Goal: Task Accomplishment & Management: Manage account settings

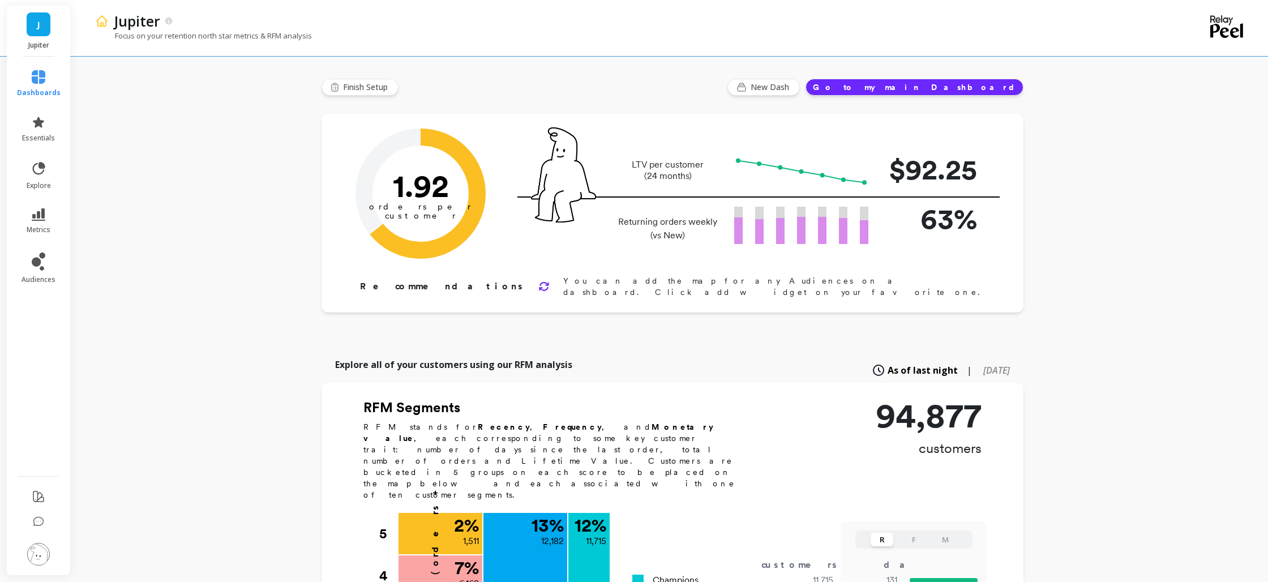
click at [40, 557] on img at bounding box center [38, 554] width 23 height 23
click at [136, 99] on p "Workspace" at bounding box center [159, 101] width 104 height 11
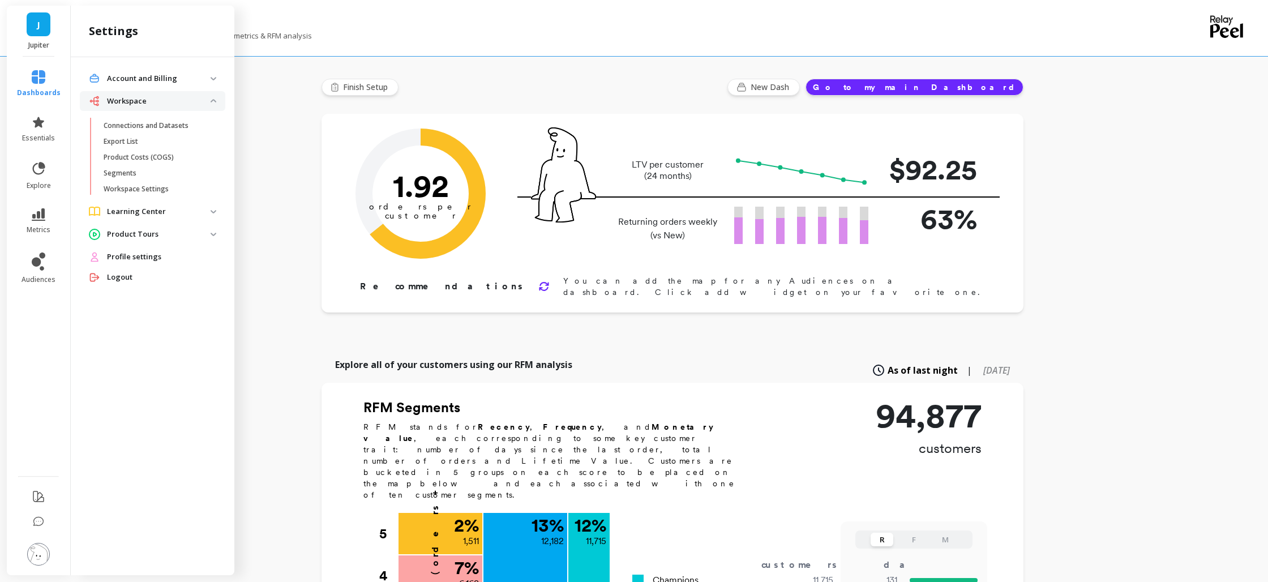
click at [136, 83] on p "Account and Billing" at bounding box center [159, 78] width 104 height 11
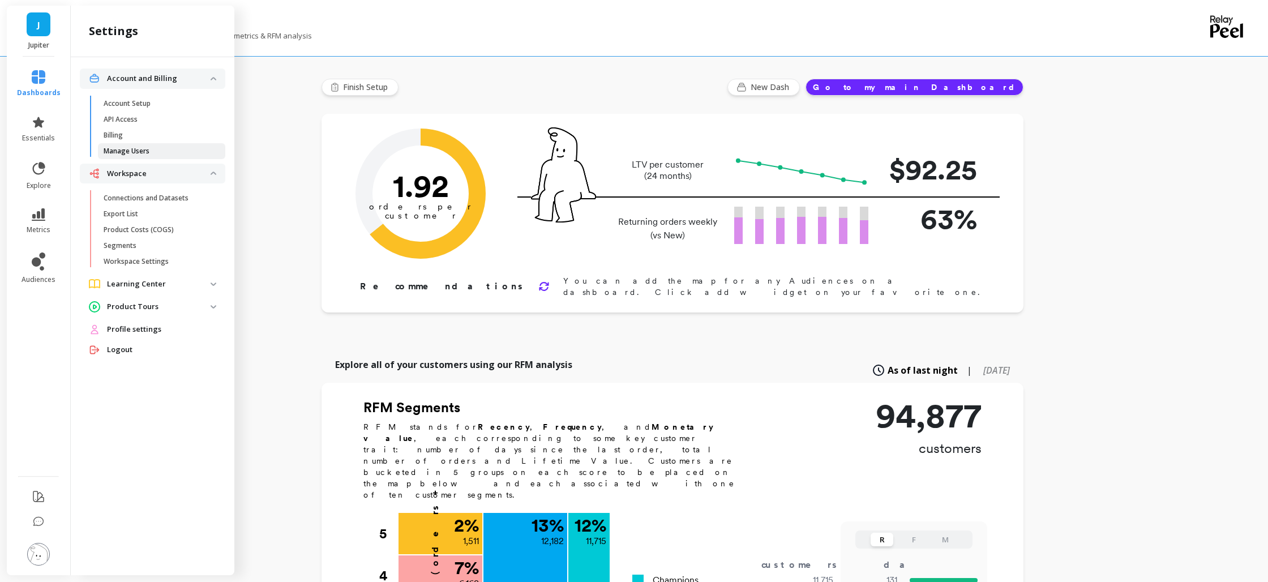
click at [123, 149] on p "Manage Users" at bounding box center [127, 151] width 46 height 9
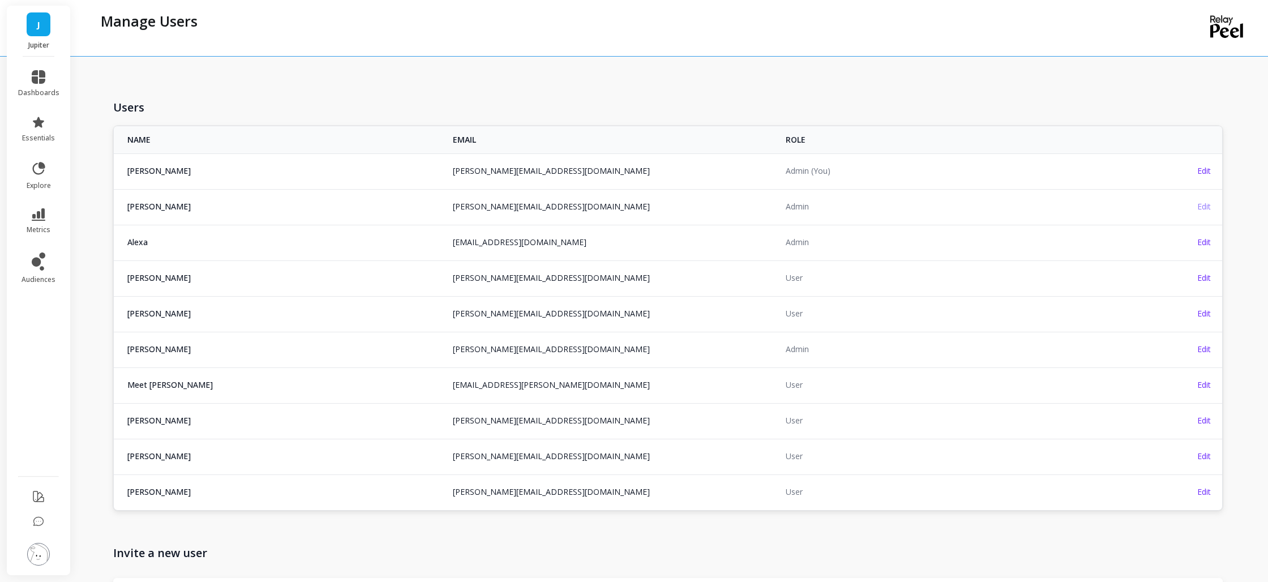
click at [1204, 207] on span "Edit" at bounding box center [1204, 206] width 14 height 11
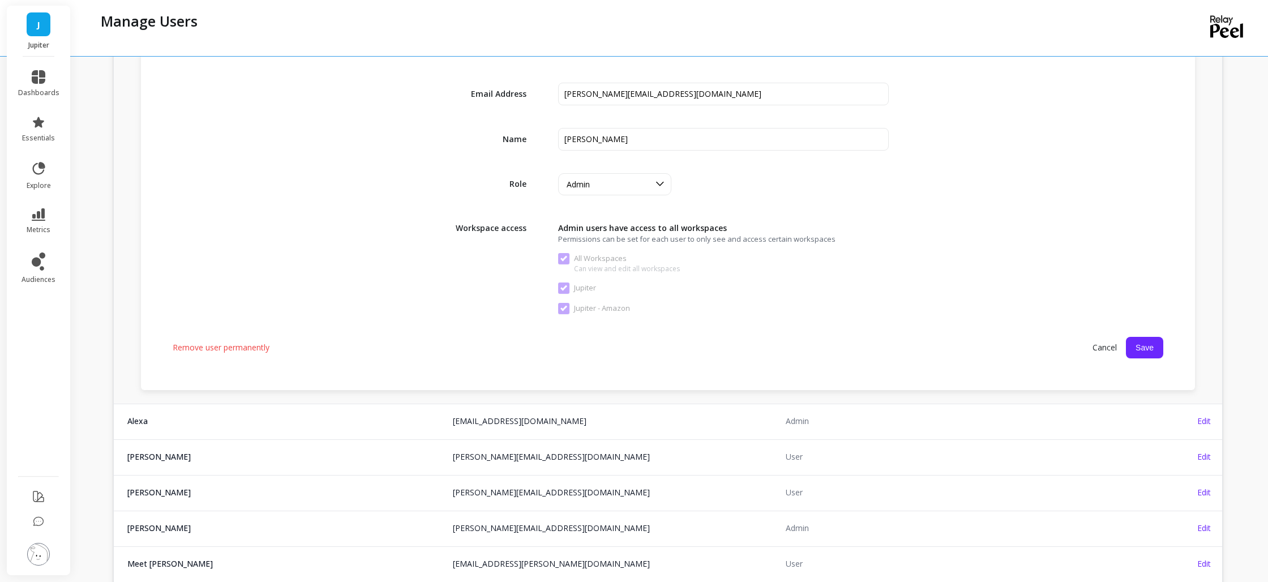
scroll to position [326, 0]
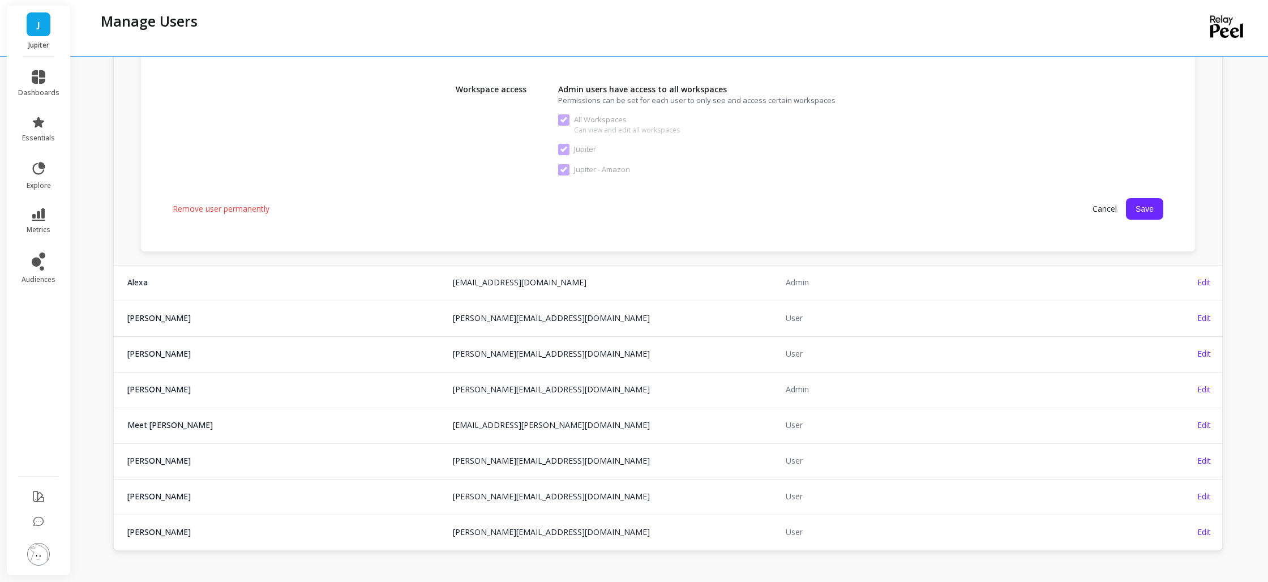
click at [221, 209] on span "Remove user permanently" at bounding box center [221, 208] width 97 height 11
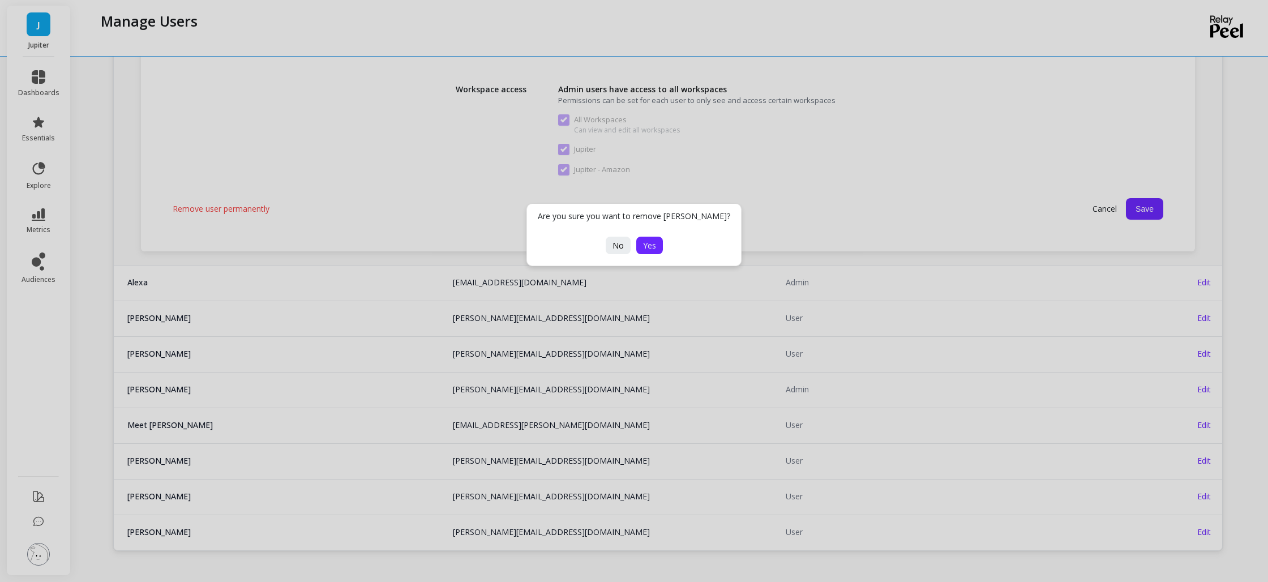
click at [648, 247] on span "Yes" at bounding box center [649, 245] width 13 height 11
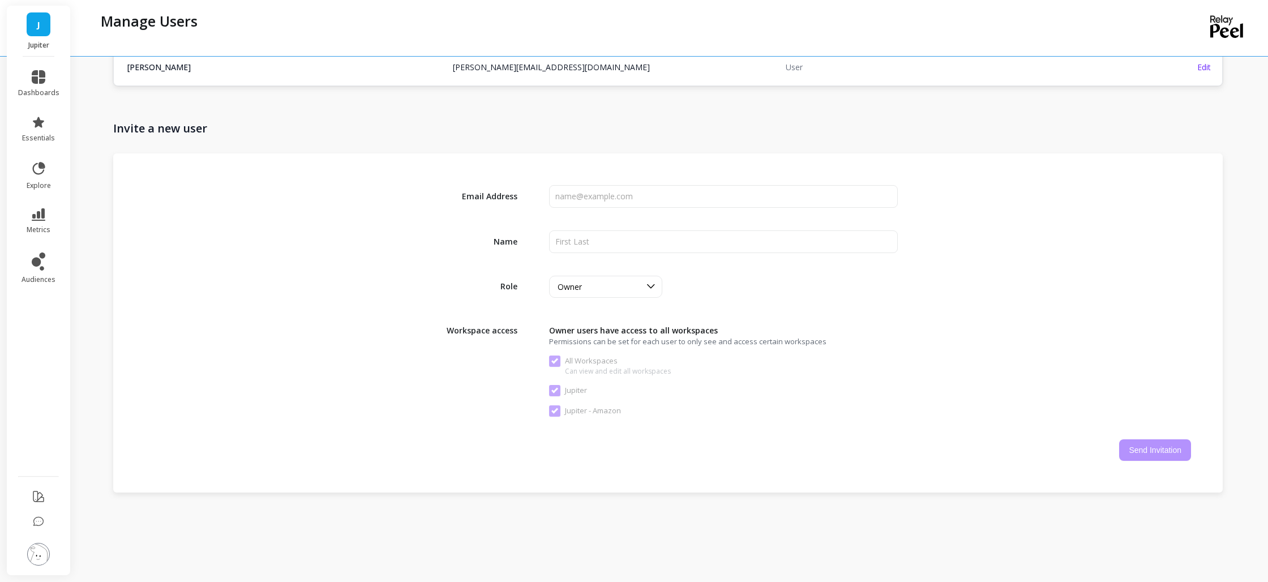
scroll to position [431, 0]
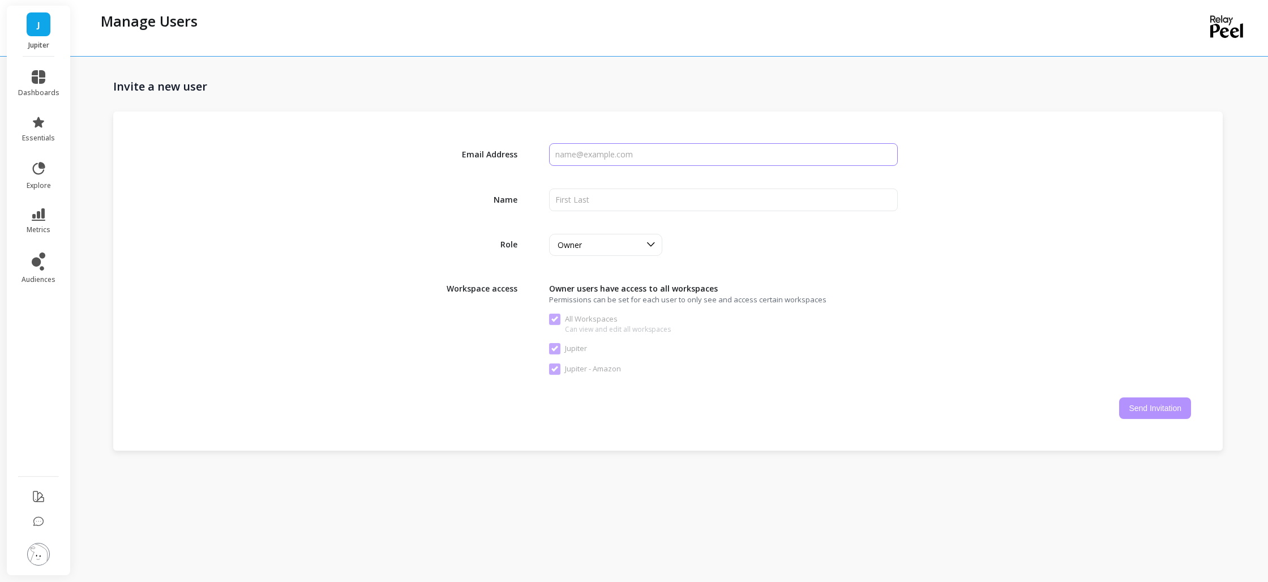
click at [581, 154] on input "input" at bounding box center [723, 154] width 349 height 23
type input "[PERSON_NAME][EMAIL_ADDRESS][DOMAIN_NAME]"
type input "[PERSON_NAME]"
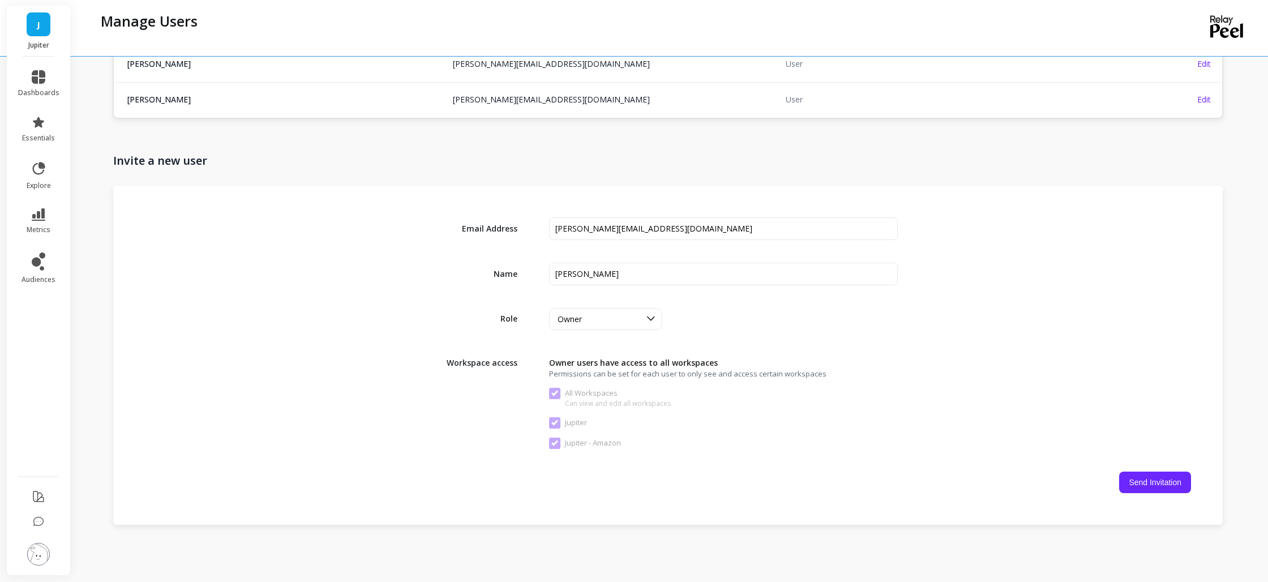
scroll to position [407, 0]
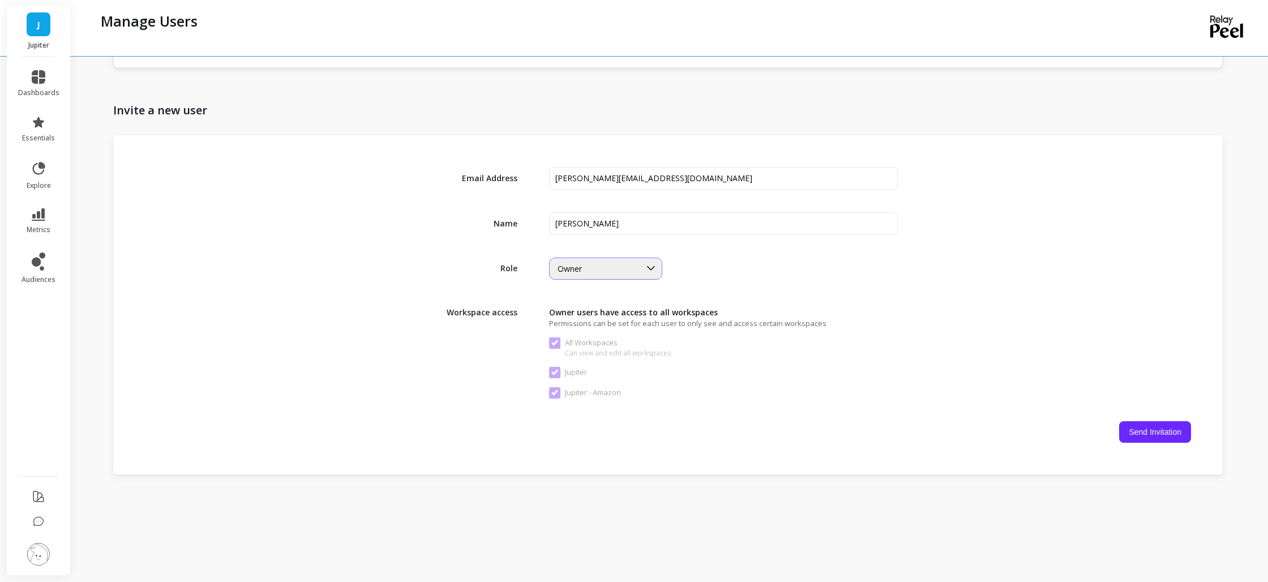
click at [590, 272] on div "Owner" at bounding box center [599, 268] width 83 height 11
click at [581, 335] on div "User" at bounding box center [606, 339] width 99 height 11
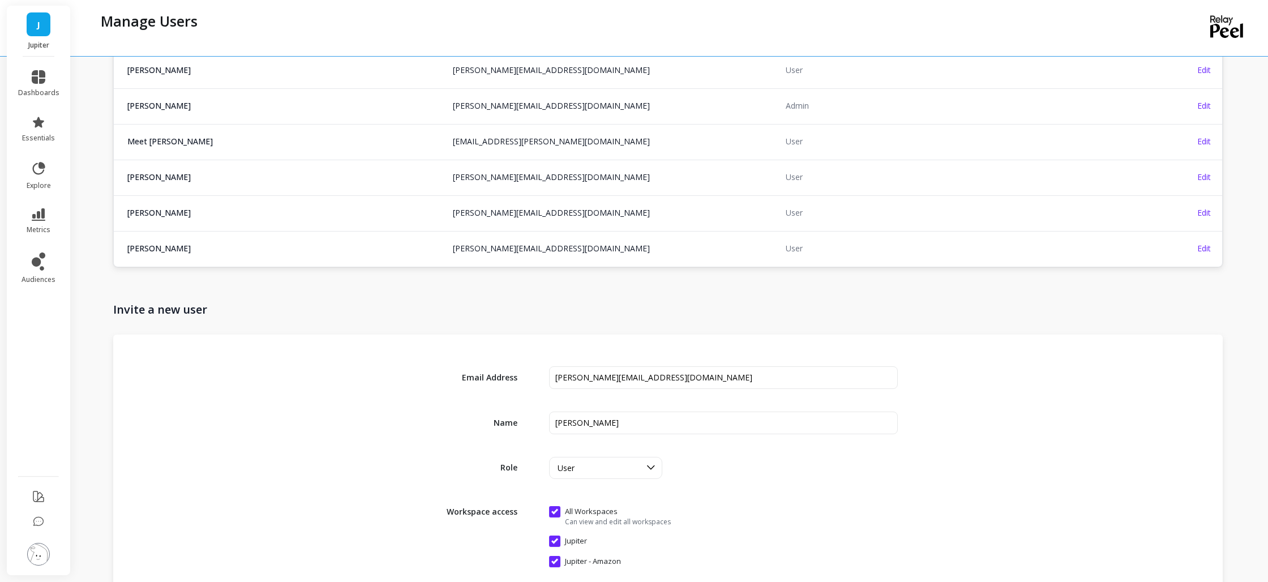
scroll to position [400, 0]
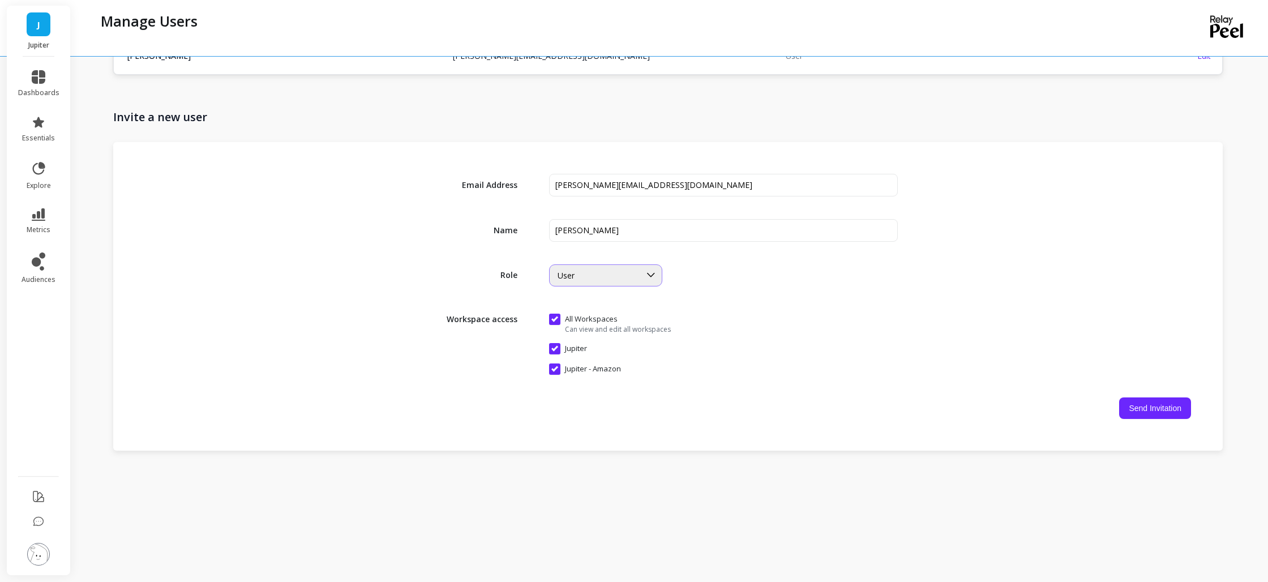
click at [567, 269] on div "User" at bounding box center [595, 275] width 91 height 13
click at [575, 319] on div "Admin" at bounding box center [606, 324] width 99 height 11
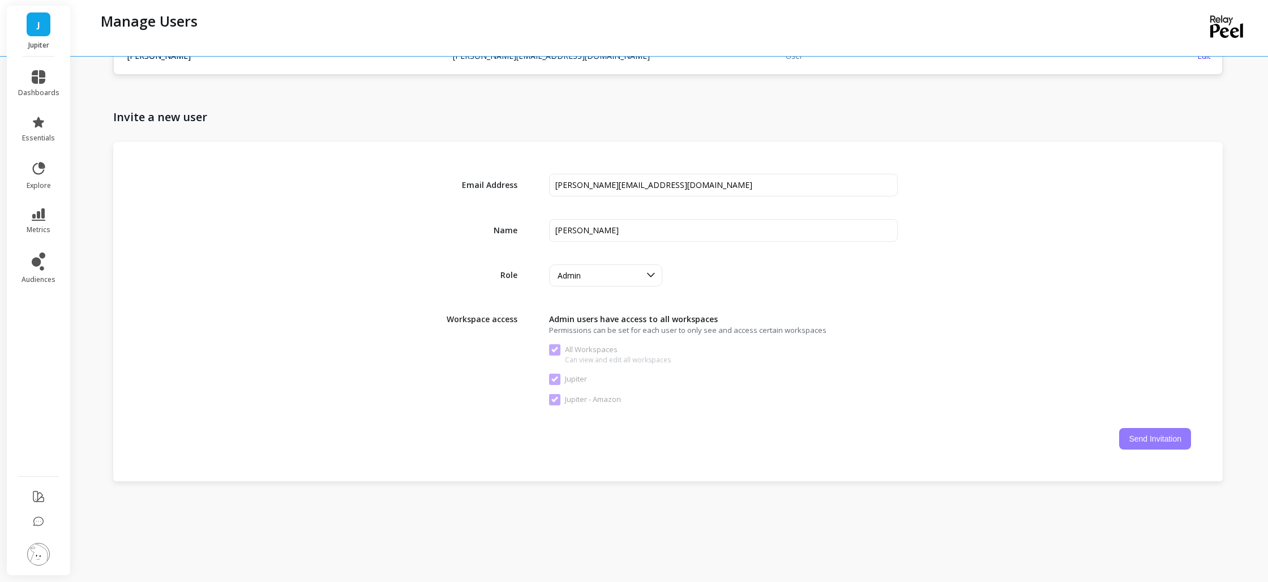
click at [1127, 433] on button "Send Invitation" at bounding box center [1155, 439] width 72 height 22
checkbox Workspaces "false"
checkbox input "false"
checkbox Amazon "false"
checkbox Workspaces "true"
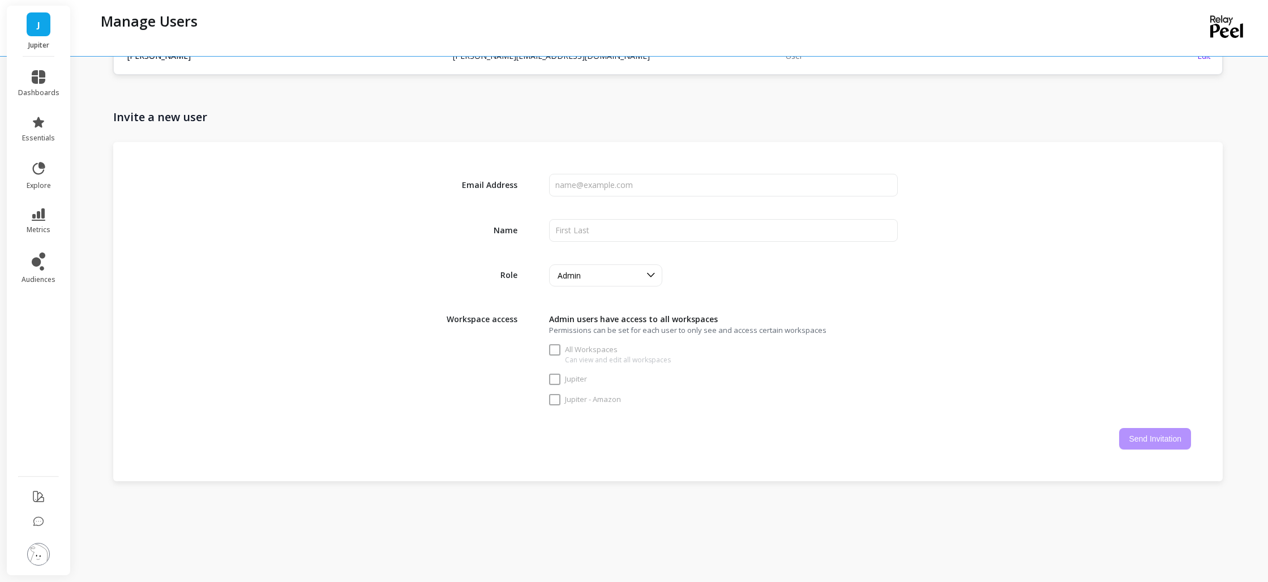
checkbox input "true"
checkbox Amazon "true"
